Goal: Communication & Community: Answer question/provide support

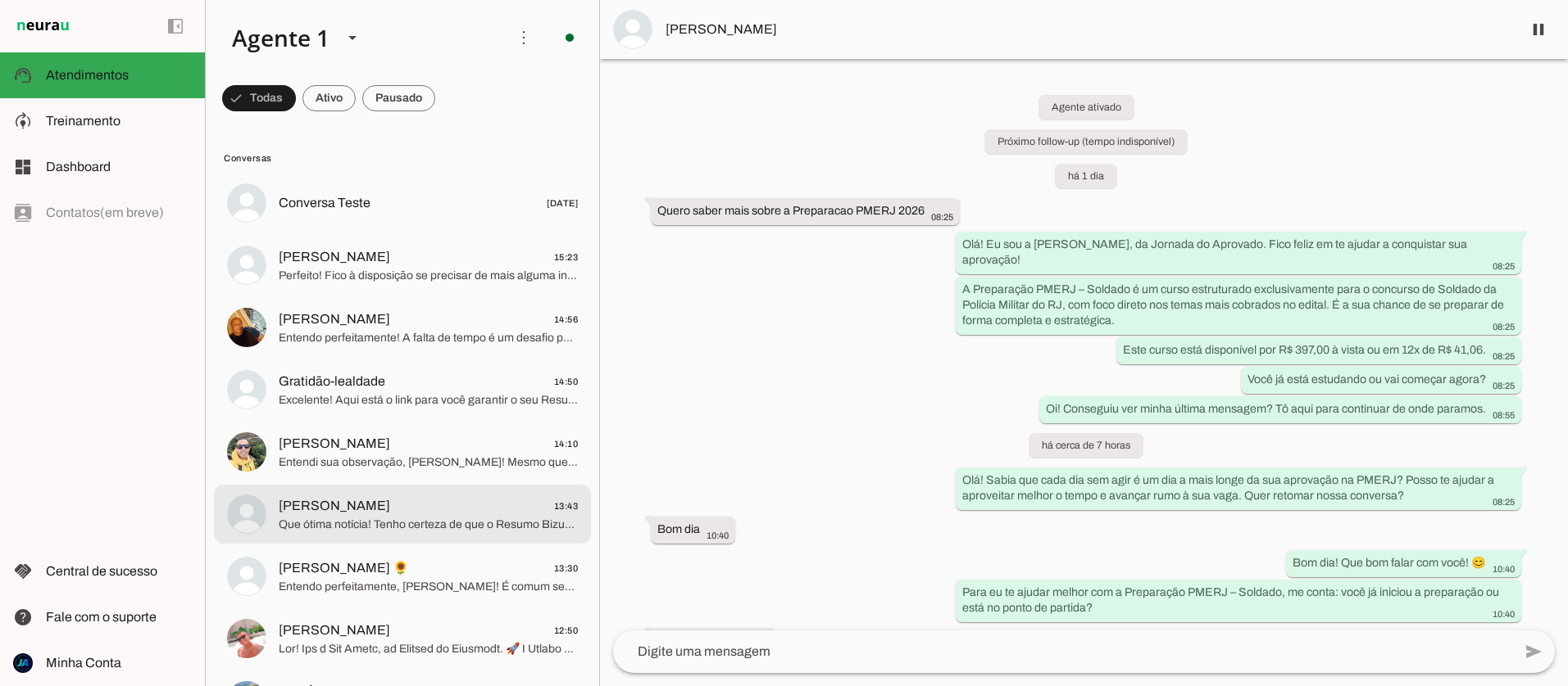
click at [403, 527] on span "Que ótima notícia! Tenho certeza de que o Resumo Bizurado para o DEGASE-RJ será…" at bounding box center [428, 525] width 299 height 17
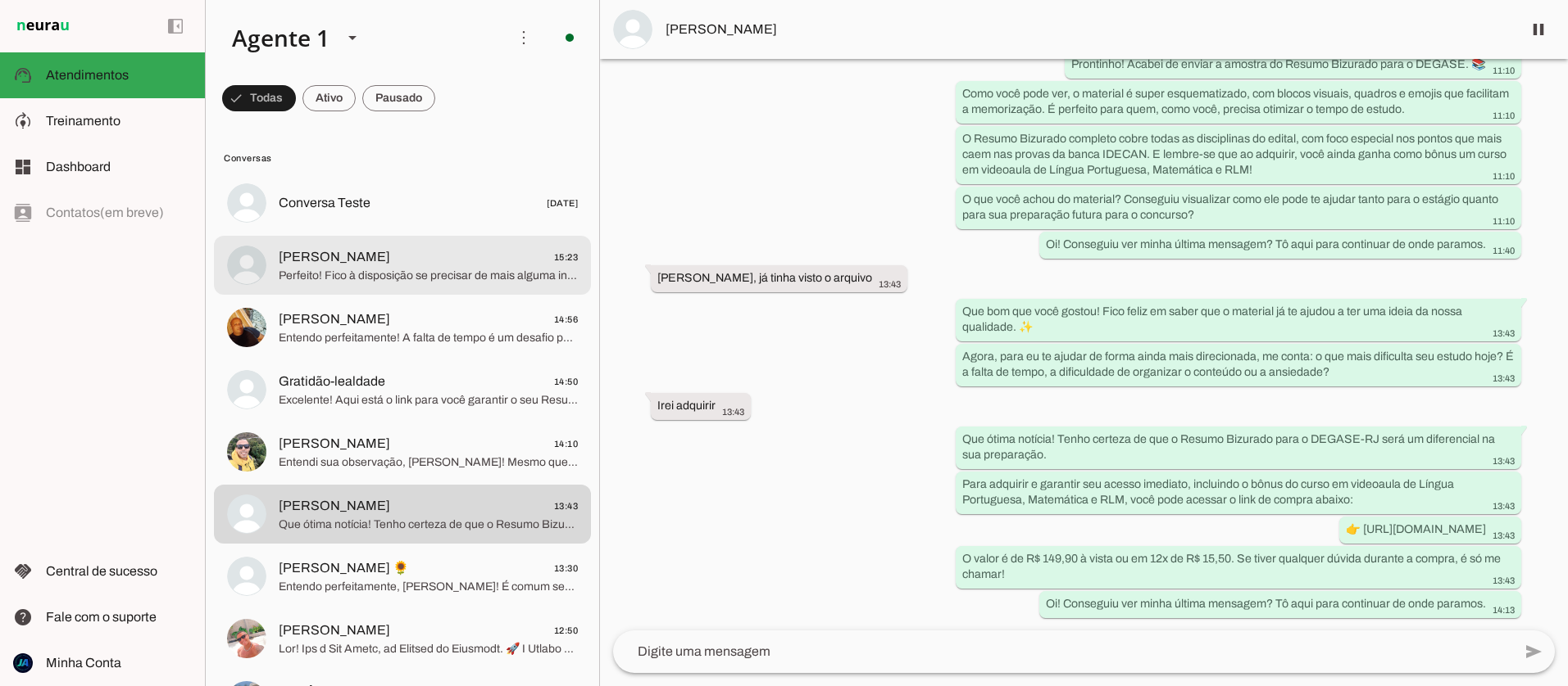
click at [388, 270] on span "Perfeito! Fico à disposição se precisar de mais alguma informação ou tiver qual…" at bounding box center [428, 276] width 299 height 17
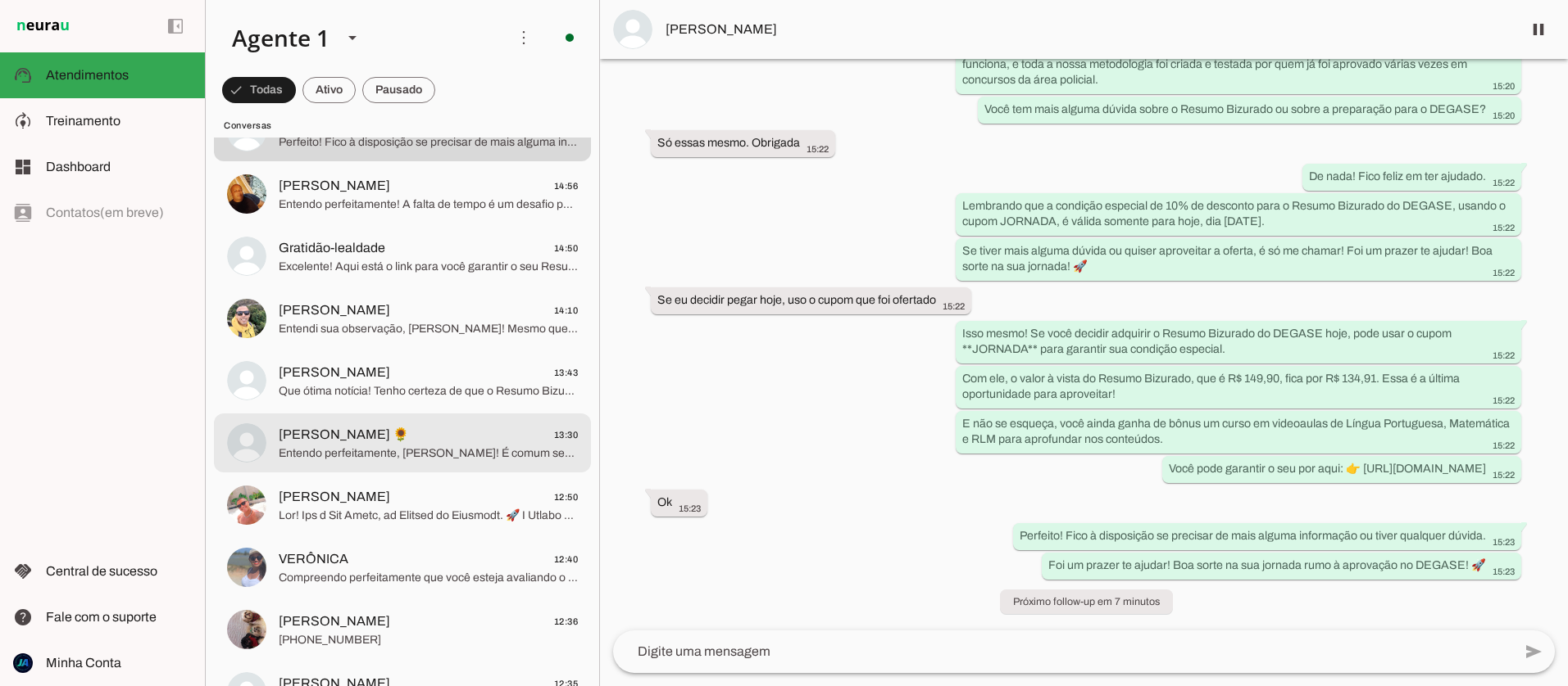
scroll to position [131, 0]
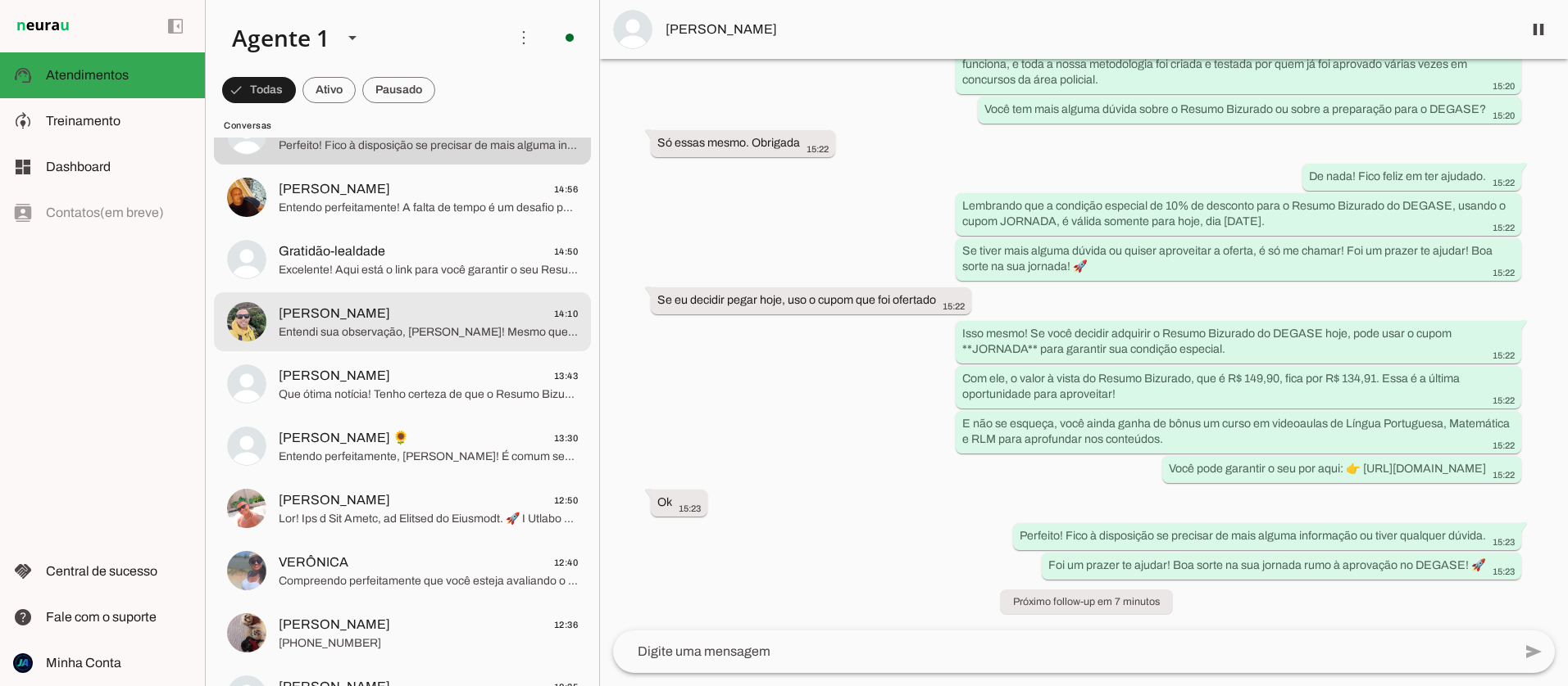
click at [400, 334] on span "Entendi sua observação, [PERSON_NAME]! Mesmo que não apareça a palavra "vídeo" …" at bounding box center [428, 333] width 299 height 17
